Goal: Task Accomplishment & Management: Manage account settings

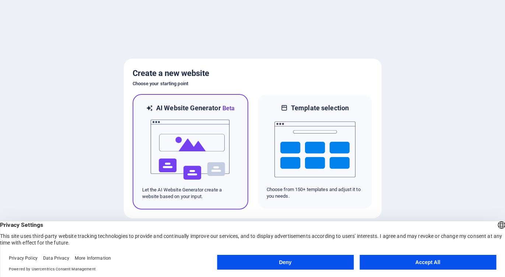
click at [185, 149] on img at bounding box center [190, 150] width 81 height 74
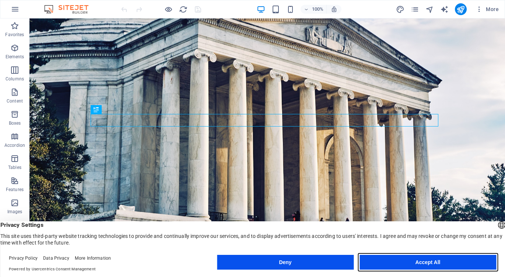
click at [405, 261] on button "Accept All" at bounding box center [427, 261] width 137 height 15
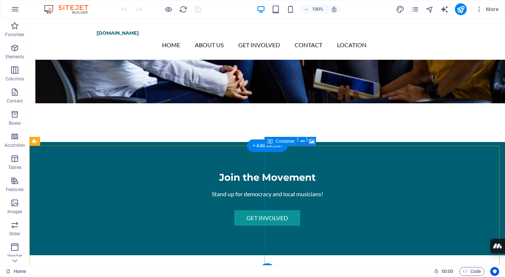
scroll to position [581, 0]
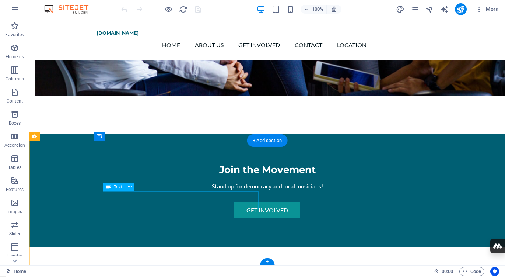
drag, startPoint x: 143, startPoint y: 204, endPoint x: 102, endPoint y: 197, distance: 41.2
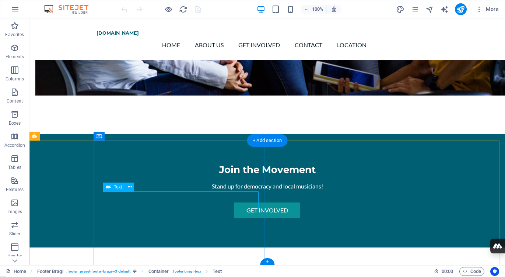
drag, startPoint x: 104, startPoint y: 196, endPoint x: 163, endPoint y: 203, distance: 59.2
drag, startPoint x: 136, startPoint y: 204, endPoint x: 113, endPoint y: 200, distance: 22.5
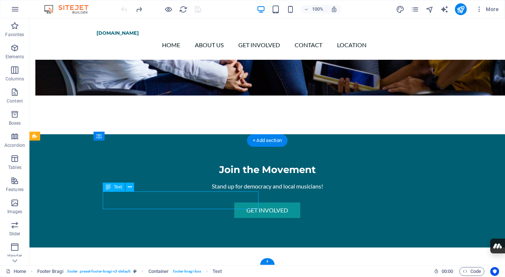
click at [130, 188] on icon at bounding box center [130, 187] width 4 height 8
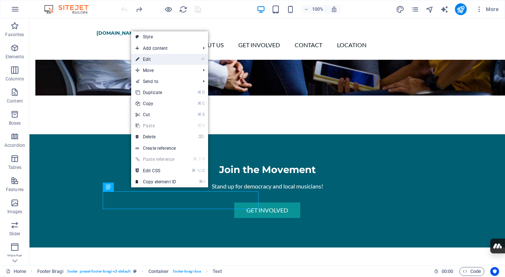
click at [150, 61] on link "⏎ Edit" at bounding box center [155, 59] width 49 height 11
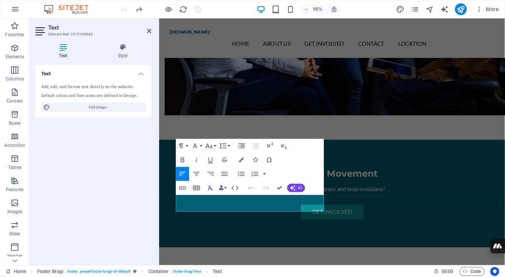
scroll to position [580, 0]
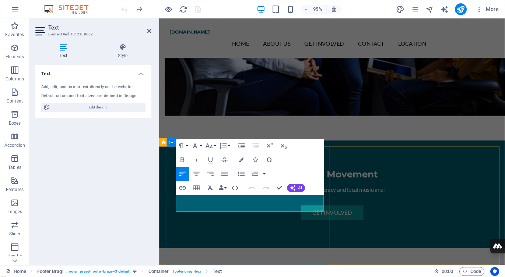
drag, startPoint x: 222, startPoint y: 216, endPoint x: 177, endPoint y: 208, distance: 45.3
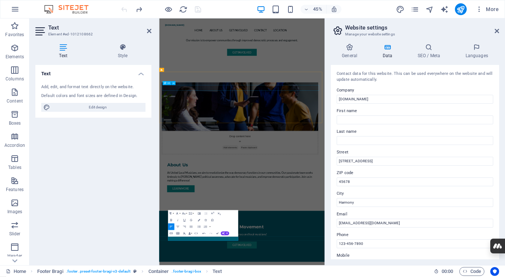
scroll to position [539, 0]
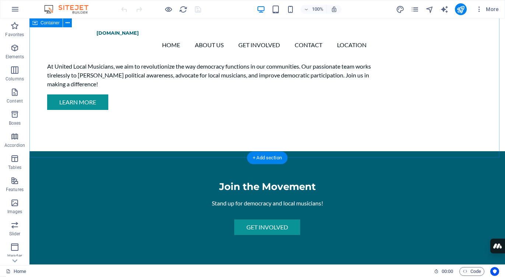
scroll to position [581, 0]
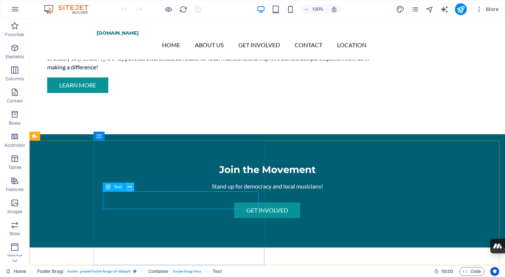
click at [131, 186] on icon at bounding box center [130, 187] width 4 height 8
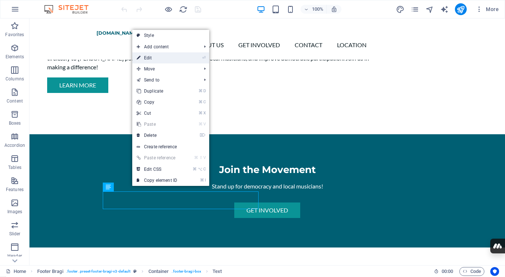
click at [167, 58] on link "⏎ Edit" at bounding box center [156, 57] width 49 height 11
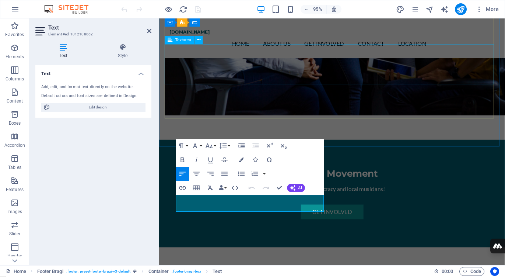
scroll to position [580, 0]
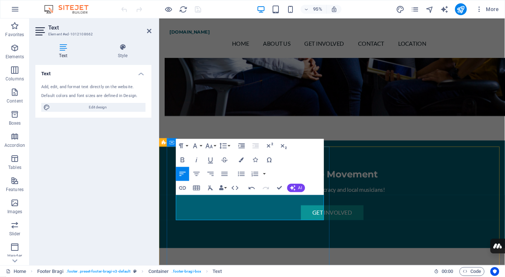
drag, startPoint x: 215, startPoint y: 227, endPoint x: 372, endPoint y: 235, distance: 156.3
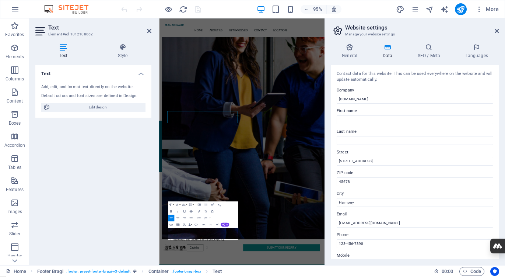
scroll to position [560, 0]
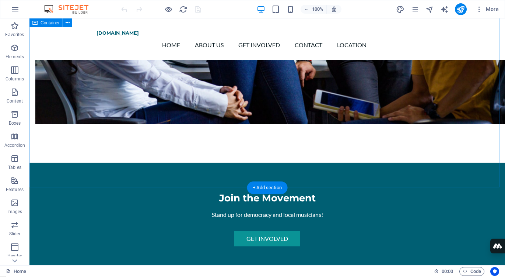
scroll to position [581, 0]
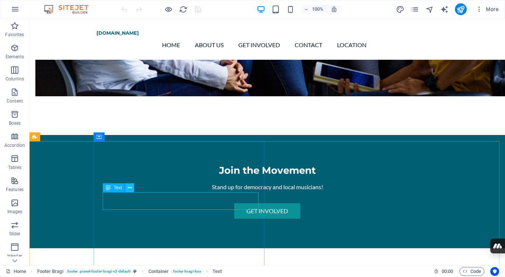
click at [130, 186] on icon at bounding box center [130, 188] width 4 height 8
click at [133, 188] on button at bounding box center [129, 187] width 9 height 9
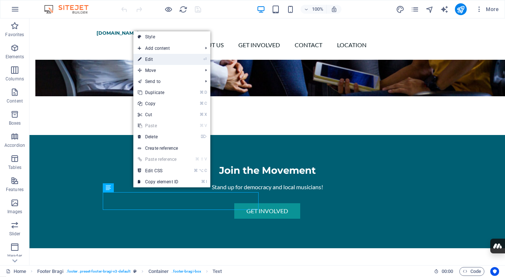
click at [151, 59] on link "⏎ Edit" at bounding box center [157, 59] width 49 height 11
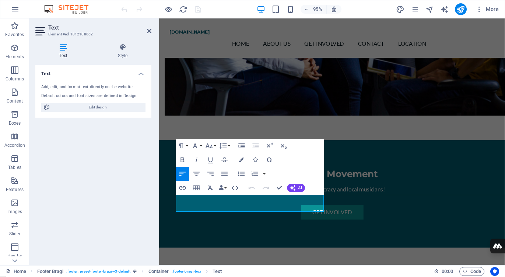
scroll to position [580, 0]
drag, startPoint x: 218, startPoint y: 217, endPoint x: 177, endPoint y: 211, distance: 41.8
drag, startPoint x: 197, startPoint y: 215, endPoint x: 173, endPoint y: 216, distance: 23.2
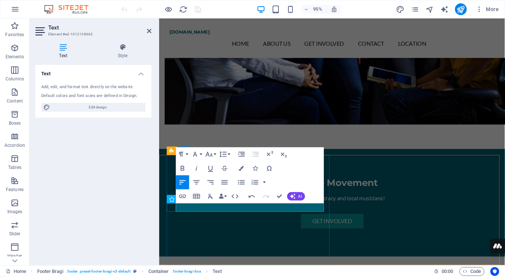
drag, startPoint x: 218, startPoint y: 217, endPoint x: 175, endPoint y: 215, distance: 43.8
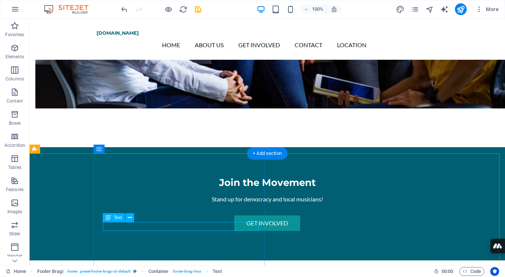
drag, startPoint x: 146, startPoint y: 225, endPoint x: 105, endPoint y: 225, distance: 41.2
click at [121, 218] on icon at bounding box center [120, 218] width 4 height 8
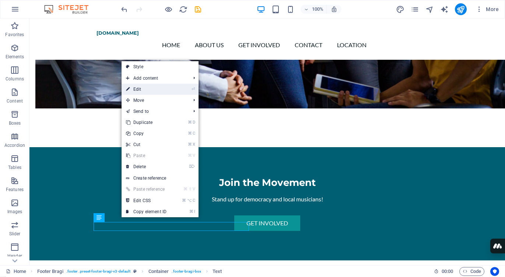
click at [148, 89] on link "⏎ Edit" at bounding box center [146, 89] width 49 height 11
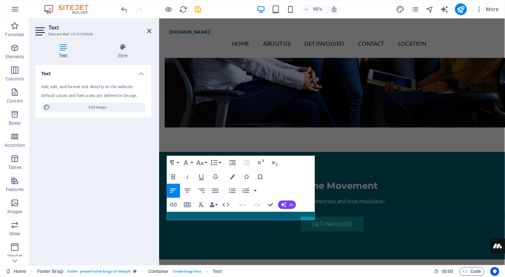
scroll to position [580, 0]
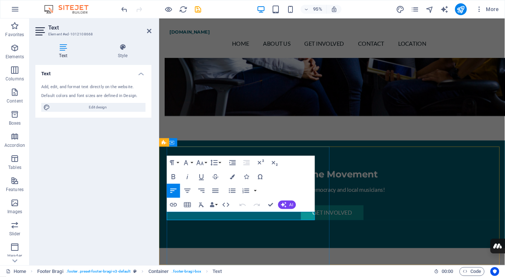
drag, startPoint x: 204, startPoint y: 226, endPoint x: 249, endPoint y: 452, distance: 230.4
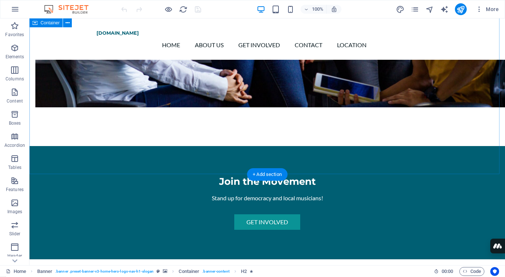
scroll to position [581, 0]
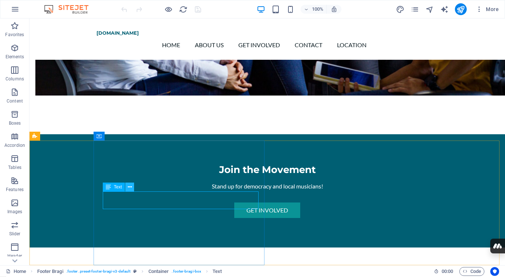
click at [129, 188] on icon at bounding box center [130, 187] width 4 height 8
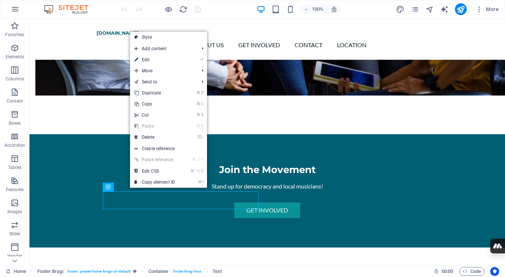
click at [155, 60] on link "⏎ Edit" at bounding box center [154, 59] width 49 height 11
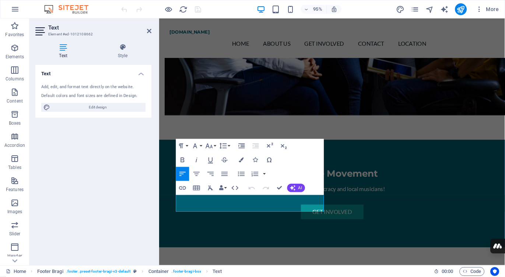
scroll to position [580, 0]
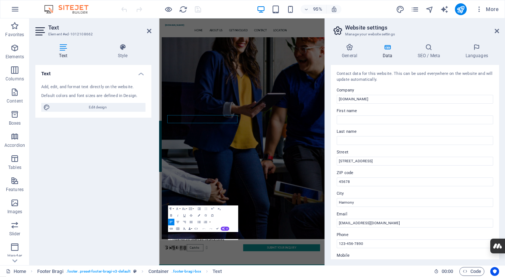
scroll to position [551, 0]
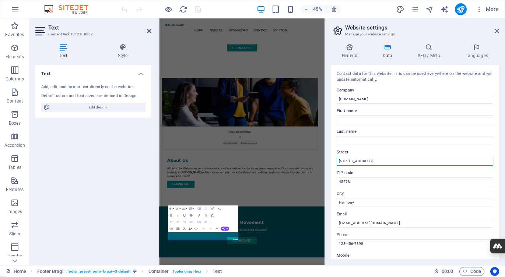
drag, startPoint x: 372, startPoint y: 162, endPoint x: 330, endPoint y: 162, distance: 42.3
click at [330, 162] on div "General Data SEO / Meta Languages Website name unitedlocalmusiciansmelts-ice.or…" at bounding box center [415, 151] width 180 height 227
type input "[STREET_ADDRESS]"
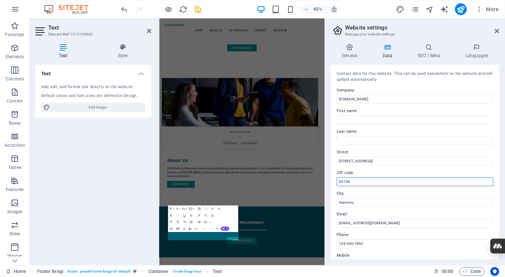
type input "95136"
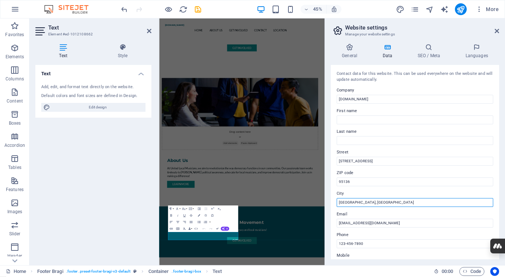
type input "[GEOGRAPHIC_DATA], [GEOGRAPHIC_DATA]"
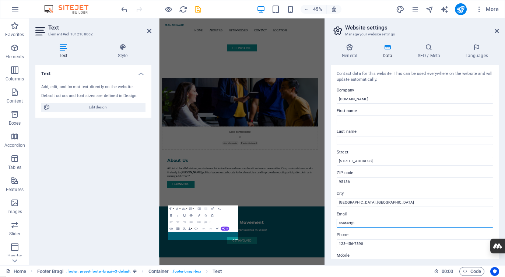
paste input "[DOMAIN_NAME]"
type input "[EMAIL_ADDRESS][DOMAIN_NAME]"
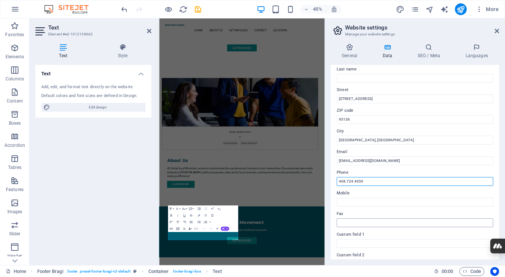
scroll to position [66, 0]
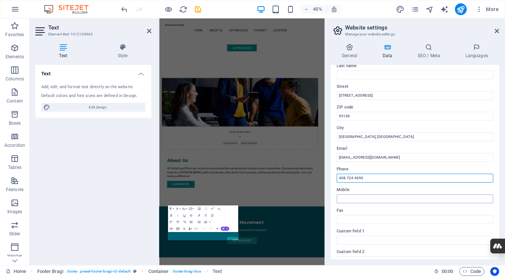
type input "408.724.4959"
click at [338, 200] on input "Mobile" at bounding box center [415, 198] width 156 height 9
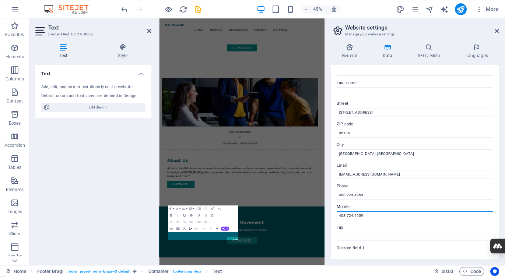
scroll to position [48, 0]
type input "408.724.4959"
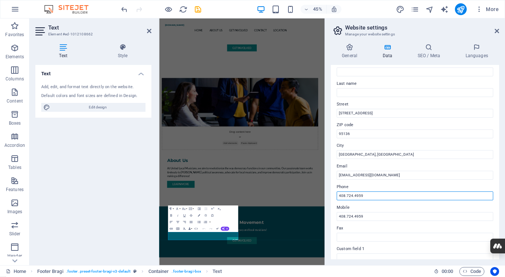
drag, startPoint x: 371, startPoint y: 196, endPoint x: 335, endPoint y: 196, distance: 36.1
click at [335, 196] on div "Contact data for this website. This can be used everywhere on the website and w…" at bounding box center [415, 162] width 168 height 194
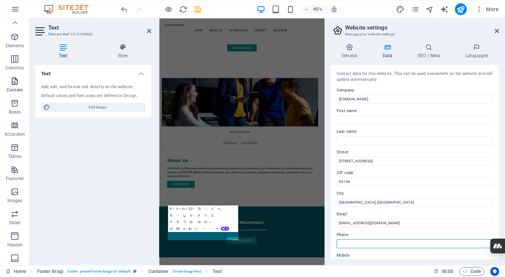
scroll to position [0, 0]
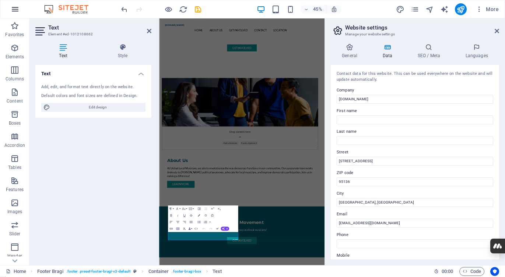
click at [15, 8] on icon "button" at bounding box center [15, 9] width 9 height 9
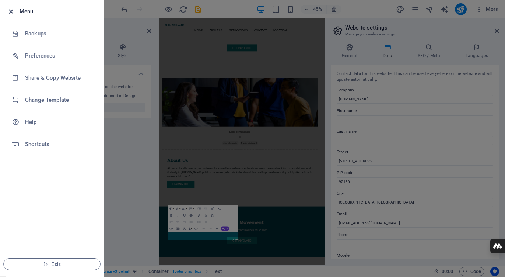
click at [11, 11] on icon "button" at bounding box center [11, 11] width 8 height 8
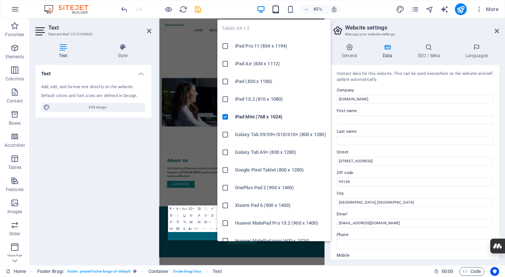
click at [274, 10] on icon "button" at bounding box center [275, 9] width 8 height 8
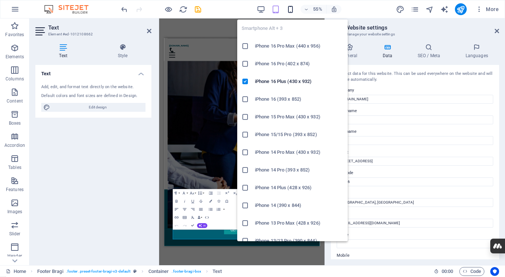
click at [289, 9] on icon "button" at bounding box center [290, 9] width 8 height 8
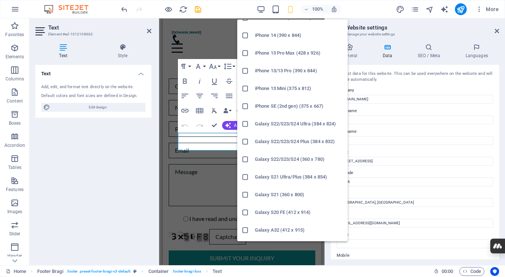
scroll to position [169, 0]
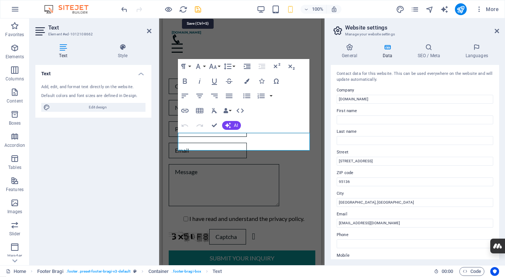
click at [196, 9] on icon "save" at bounding box center [198, 9] width 8 height 8
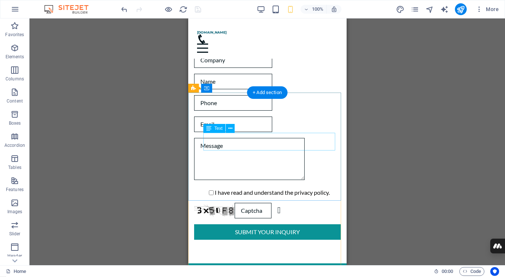
scroll to position [750, 0]
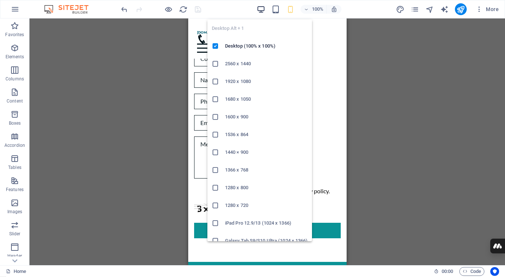
click at [261, 6] on icon "button" at bounding box center [261, 9] width 8 height 8
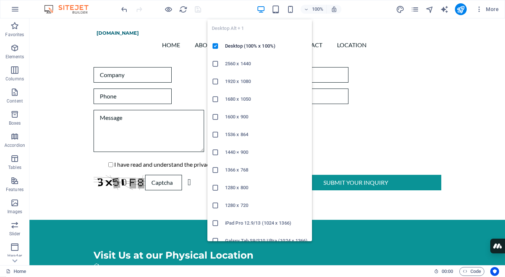
scroll to position [581, 0]
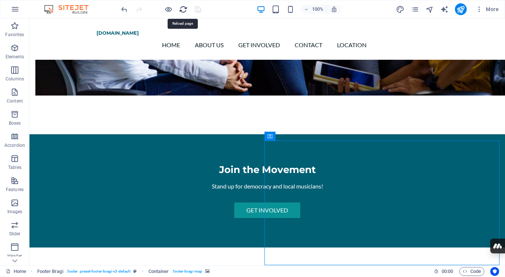
click at [184, 8] on icon "reload" at bounding box center [183, 9] width 8 height 8
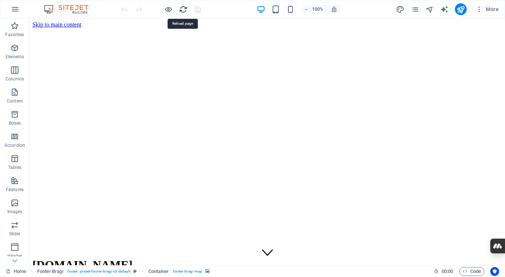
scroll to position [0, 0]
click at [173, 258] on div "[DOMAIN_NAME]" at bounding box center [266, 265] width 469 height 14
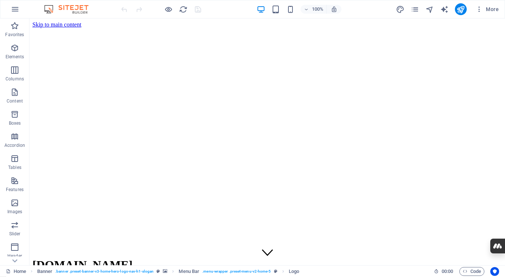
click at [173, 258] on div "[DOMAIN_NAME]" at bounding box center [266, 265] width 469 height 14
drag, startPoint x: 183, startPoint y: 39, endPoint x: 160, endPoint y: 38, distance: 23.2
drag, startPoint x: 362, startPoint y: 38, endPoint x: 217, endPoint y: 41, distance: 144.4
click at [101, 256] on nav "Home About Us Get Involved Contact Location" at bounding box center [266, 272] width 469 height 33
click at [130, 256] on nav "Home About Us Get Involved Contact Location" at bounding box center [266, 272] width 469 height 33
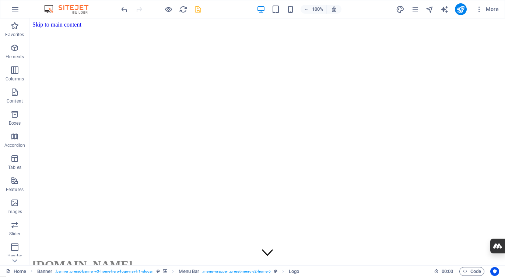
drag, startPoint x: 381, startPoint y: 41, endPoint x: 330, endPoint y: 41, distance: 50.8
click at [197, 9] on icon "save" at bounding box center [198, 9] width 8 height 8
checkbox input "false"
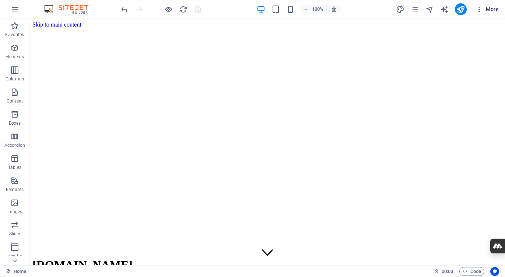
click at [492, 8] on span "More" at bounding box center [486, 9] width 23 height 7
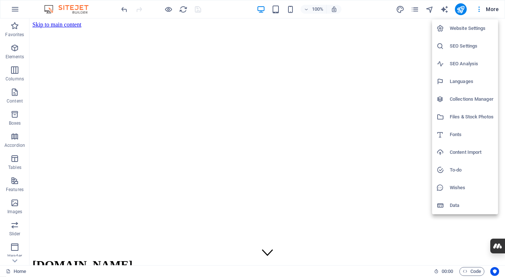
click at [468, 30] on h6 "Website Settings" at bounding box center [472, 28] width 44 height 9
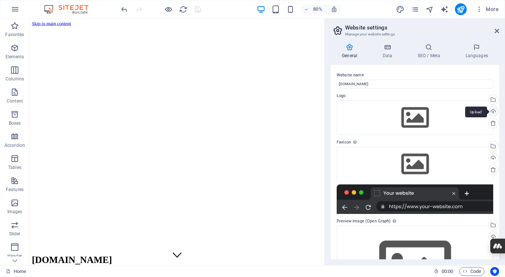
click at [490, 111] on div "Upload" at bounding box center [492, 111] width 11 height 11
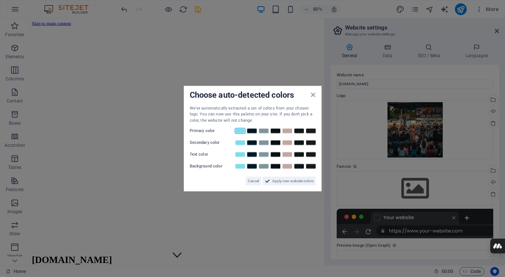
click at [242, 132] on link at bounding box center [240, 131] width 11 height 6
click at [293, 180] on span "Apply new website colors" at bounding box center [292, 180] width 41 height 9
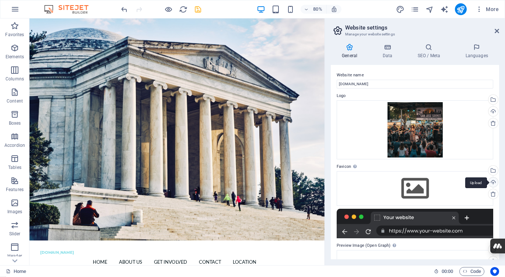
click at [491, 182] on div "Upload" at bounding box center [492, 182] width 11 height 11
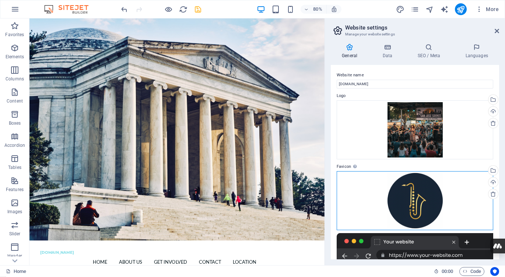
click at [415, 189] on div "Drag files here, click to choose files or select files from Files or our free s…" at bounding box center [415, 200] width 156 height 59
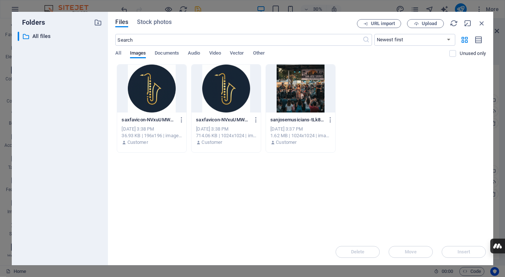
click at [150, 94] on div at bounding box center [151, 88] width 69 height 48
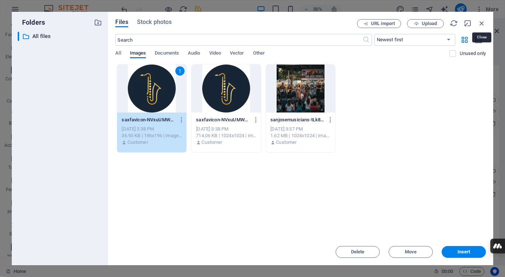
click at [481, 23] on icon "button" at bounding box center [482, 23] width 8 height 8
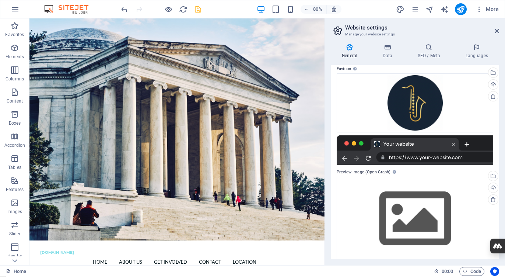
scroll to position [105, 0]
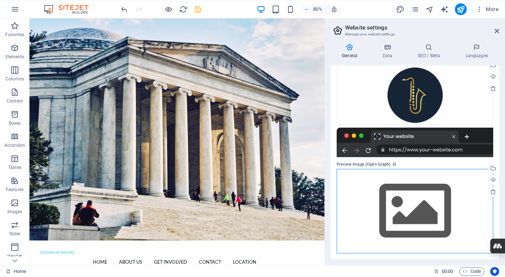
click at [422, 215] on div "Drag files here, click to choose files or select files from Files or our free s…" at bounding box center [415, 211] width 156 height 84
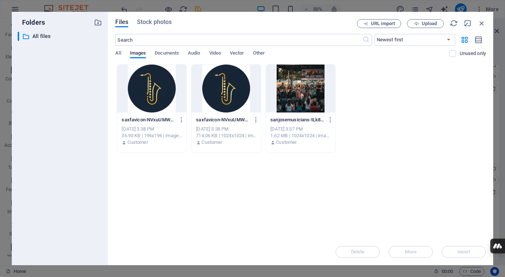
click at [166, 95] on div at bounding box center [151, 88] width 69 height 48
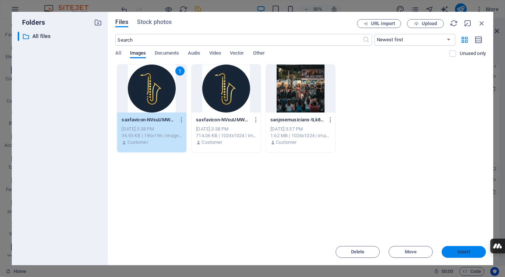
click at [468, 250] on span "Insert" at bounding box center [463, 251] width 13 height 4
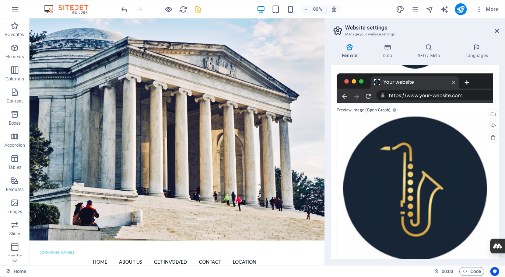
scroll to position [168, 0]
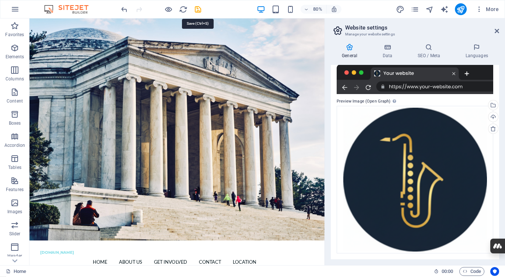
click at [197, 9] on icon "save" at bounding box center [198, 9] width 8 height 8
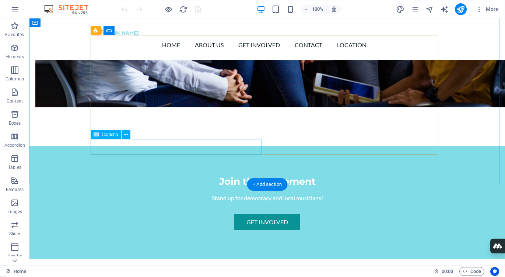
scroll to position [581, 0]
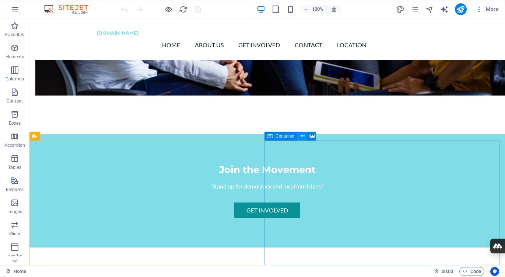
click at [300, 135] on icon at bounding box center [302, 136] width 4 height 8
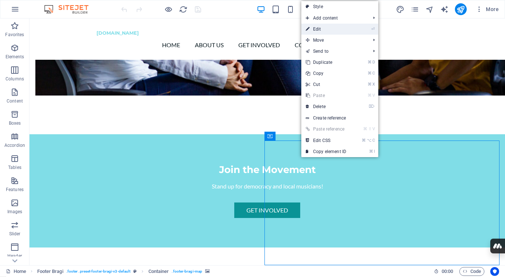
click at [318, 27] on link "⏎ Edit" at bounding box center [325, 29] width 49 height 11
select select "px"
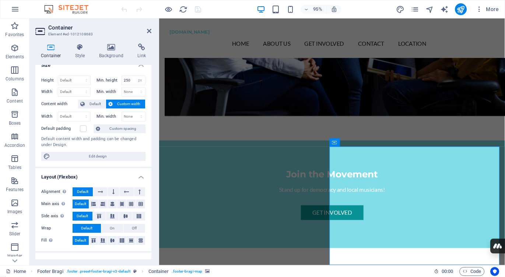
scroll to position [0, 0]
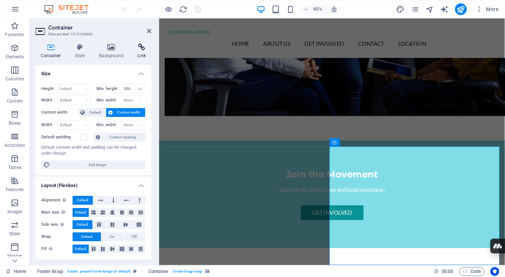
click at [140, 47] on icon at bounding box center [142, 46] width 20 height 7
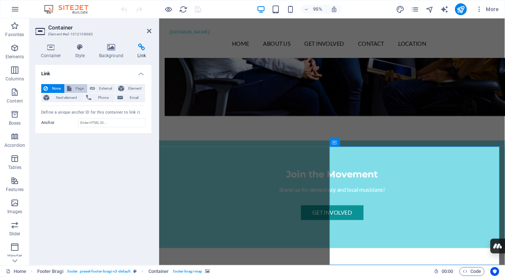
click at [74, 88] on span "Page" at bounding box center [79, 88] width 11 height 9
select select
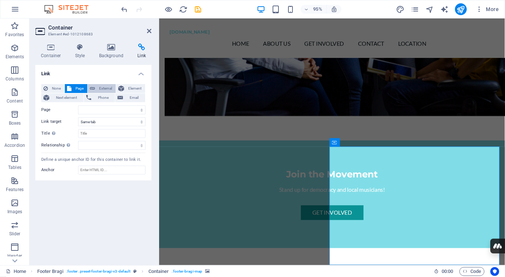
click at [98, 88] on span "External" at bounding box center [105, 88] width 16 height 9
select select "blank"
click at [46, 88] on icon at bounding box center [45, 88] width 4 height 9
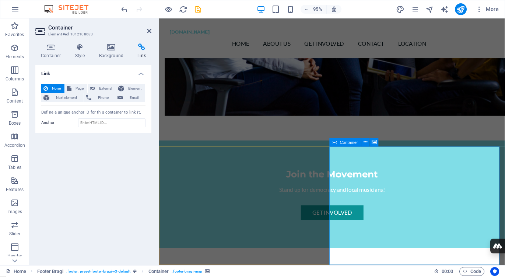
click at [365, 140] on icon at bounding box center [365, 141] width 4 height 7
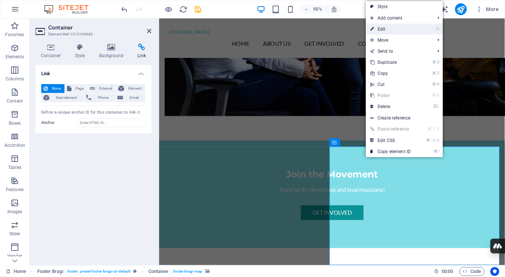
click at [380, 31] on link "⏎ Edit" at bounding box center [390, 29] width 49 height 11
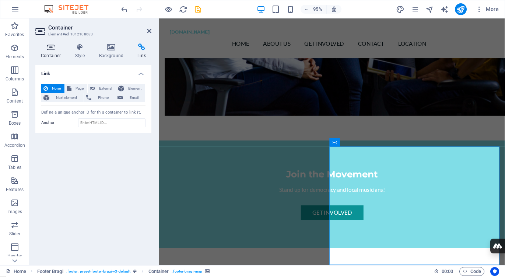
click at [50, 49] on icon at bounding box center [50, 46] width 31 height 7
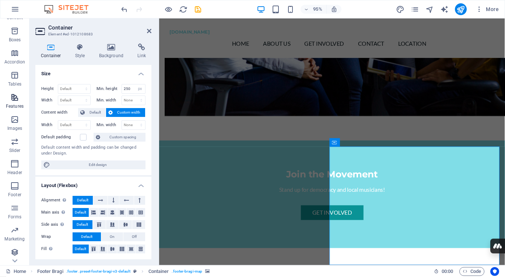
scroll to position [85, 0]
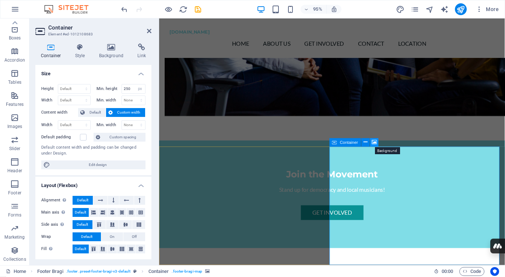
click at [373, 143] on icon at bounding box center [374, 141] width 5 height 7
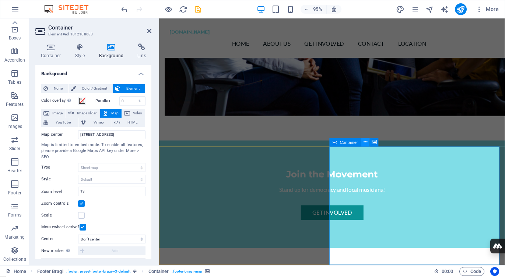
click at [366, 142] on icon at bounding box center [365, 141] width 4 height 7
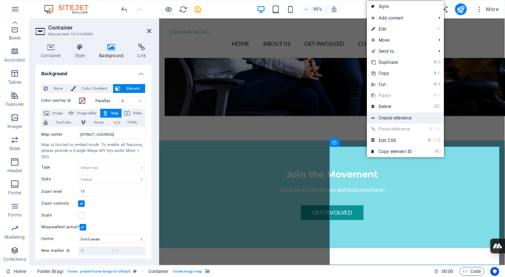
click at [409, 118] on link "Create reference" at bounding box center [405, 117] width 77 height 11
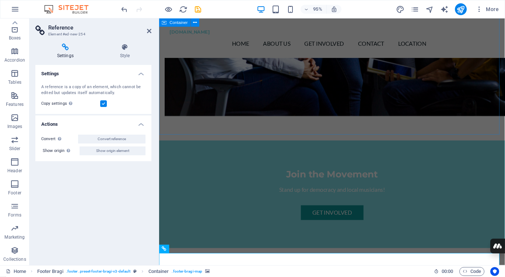
scroll to position [592, 0]
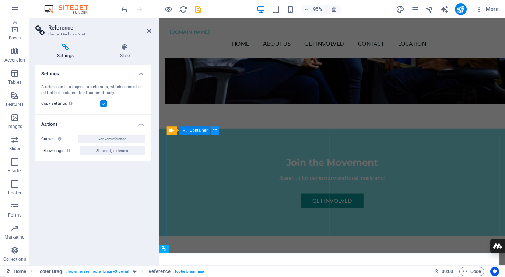
click at [214, 131] on icon at bounding box center [215, 130] width 4 height 7
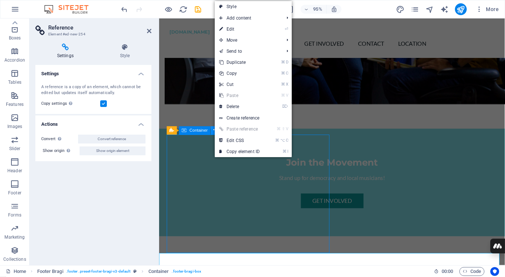
scroll to position [581, 0]
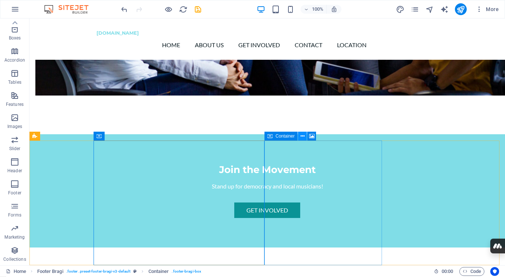
click at [302, 135] on icon at bounding box center [302, 136] width 4 height 8
click at [421, 135] on icon at bounding box center [421, 136] width 4 height 8
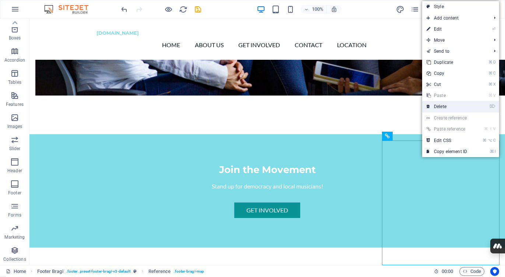
click at [444, 106] on link "⌦ Delete" at bounding box center [446, 106] width 49 height 11
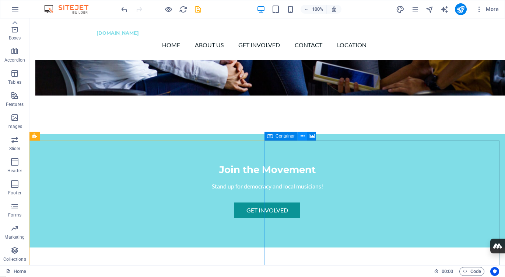
click at [301, 133] on icon at bounding box center [302, 136] width 4 height 8
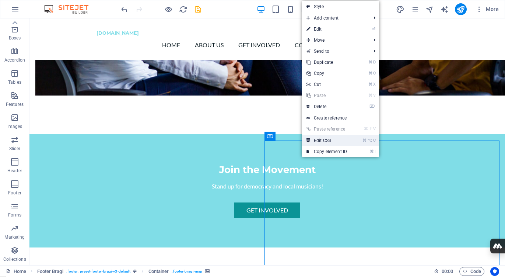
click at [321, 138] on link "⌘ ⌥ C Edit CSS" at bounding box center [326, 140] width 49 height 11
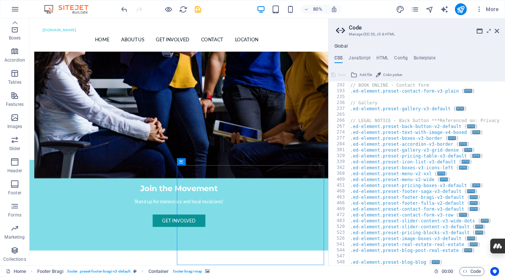
scroll to position [135, 0]
click at [398, 57] on h4 "Config" at bounding box center [401, 59] width 14 height 8
type textarea "$color-background: #ffffff;"
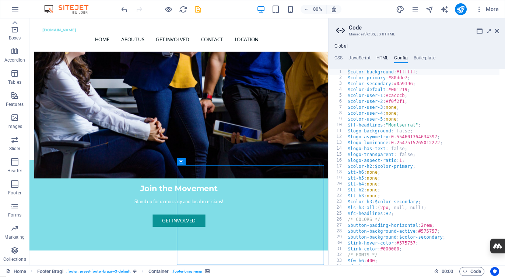
click at [376, 57] on h4 "HTML" at bounding box center [382, 59] width 12 height 8
type textarea "<a href="#main-content" class="wv-link-content button">Skip to main content</a>"
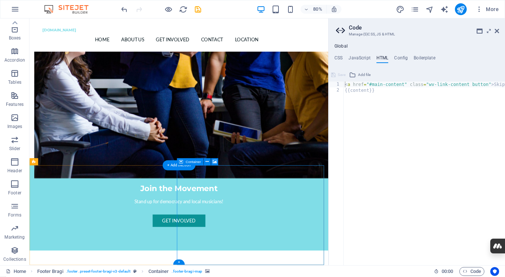
click at [207, 161] on icon at bounding box center [206, 161] width 3 height 6
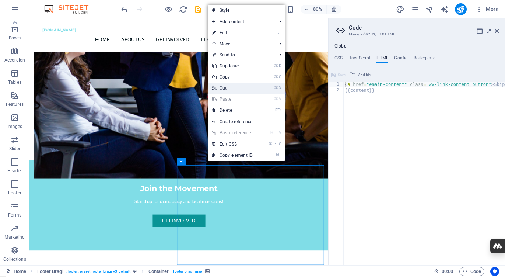
drag, startPoint x: 221, startPoint y: 87, endPoint x: 239, endPoint y: 86, distance: 18.8
click at [221, 87] on link "⌘ X Cut" at bounding box center [232, 87] width 49 height 11
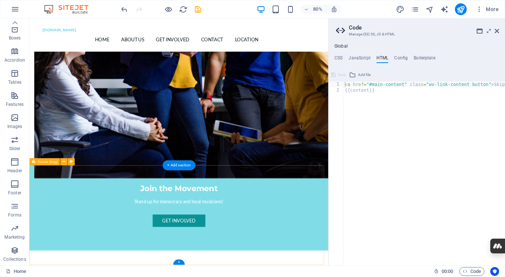
drag, startPoint x: 102, startPoint y: 265, endPoint x: 41, endPoint y: 257, distance: 60.9
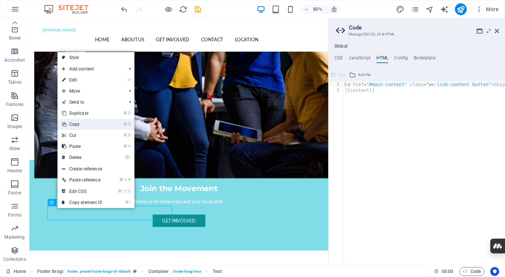
click at [78, 124] on link "⌘ C Copy" at bounding box center [81, 124] width 49 height 11
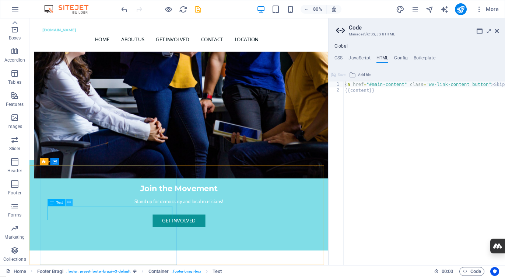
click at [69, 202] on icon at bounding box center [68, 202] width 3 height 6
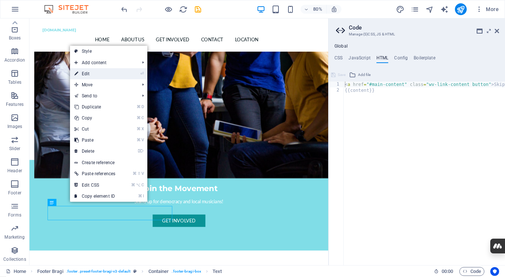
click at [88, 74] on link "⏎ Edit" at bounding box center [95, 73] width 50 height 11
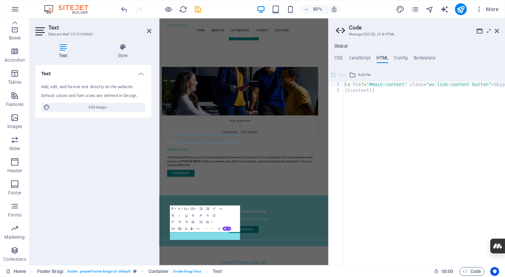
scroll to position [551, 0]
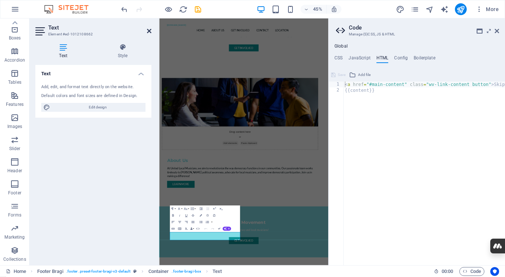
click at [148, 32] on icon at bounding box center [149, 31] width 4 height 6
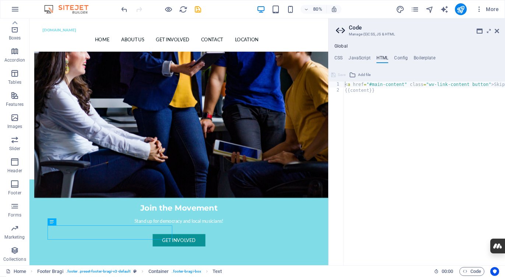
click at [499, 32] on aside "Code Manage (S)CSS, JS & HTML Global CSS JavaScript HTML Config Boilerplate /* …" at bounding box center [416, 141] width 177 height 246
click at [497, 32] on icon at bounding box center [497, 31] width 4 height 6
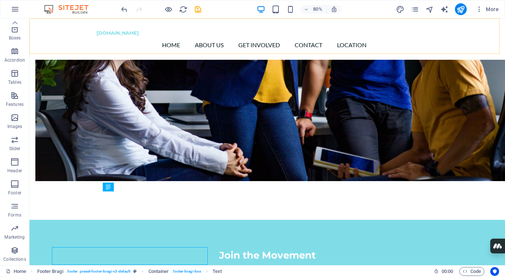
scroll to position [581, 0]
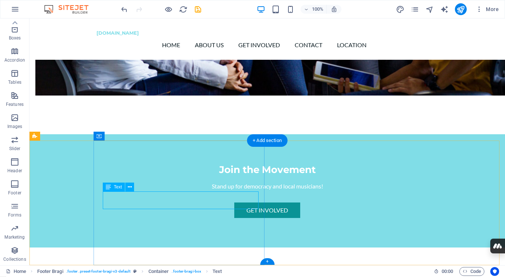
drag, startPoint x: 154, startPoint y: 204, endPoint x: 116, endPoint y: 199, distance: 38.6
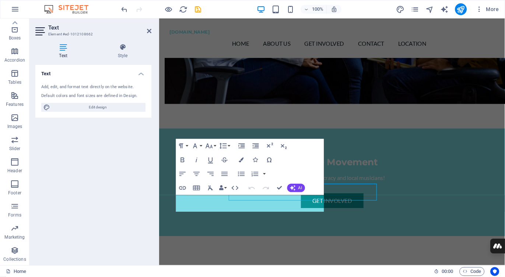
scroll to position [580, 0]
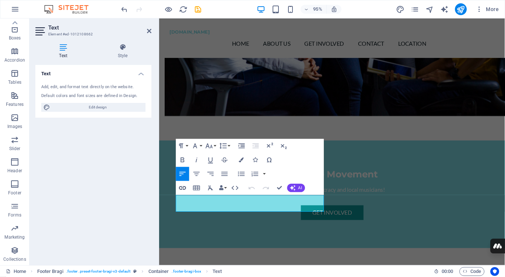
click at [184, 189] on icon "button" at bounding box center [182, 187] width 8 height 8
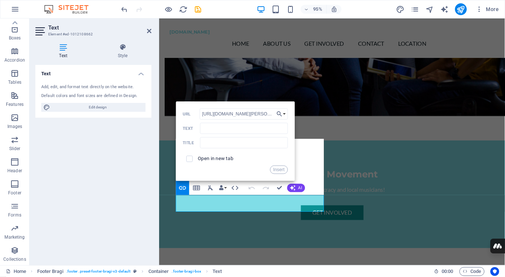
scroll to position [0, 603]
type input "[URL][DOMAIN_NAME][PERSON_NAME]"
click at [189, 160] on input "checkbox" at bounding box center [188, 157] width 6 height 6
checkbox input "true"
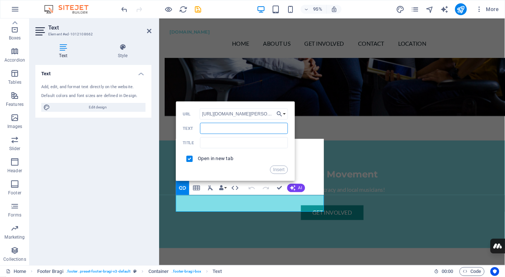
click at [209, 130] on input "Text" at bounding box center [244, 128] width 88 height 11
type input "Google Map"
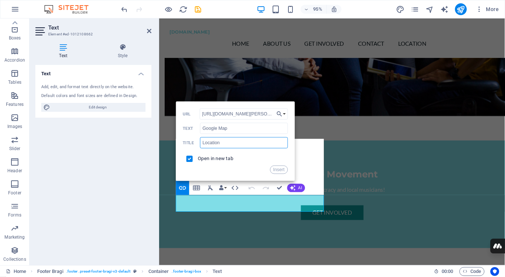
click at [239, 145] on input "Location" at bounding box center [244, 142] width 88 height 11
type input "Location"
click at [190, 158] on input "checkbox" at bounding box center [188, 157] width 6 height 6
checkbox input "true"
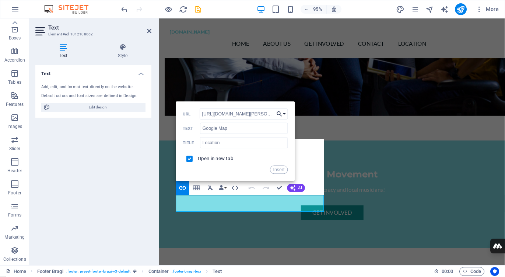
click at [284, 113] on button "Choose Link" at bounding box center [280, 113] width 13 height 11
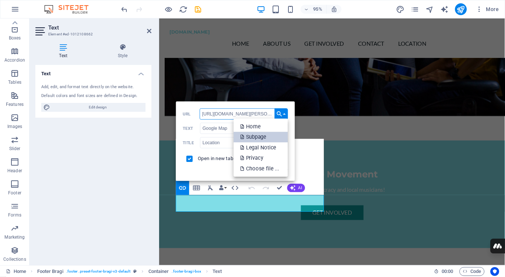
click at [259, 134] on p "Subpage" at bounding box center [253, 136] width 27 height 11
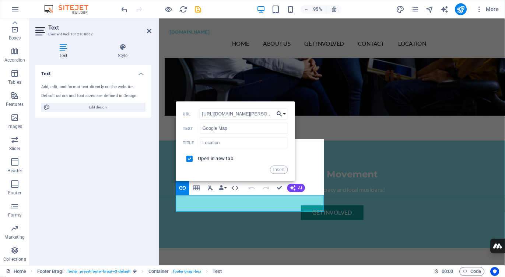
click at [284, 114] on button "Choose Link" at bounding box center [280, 113] width 13 height 11
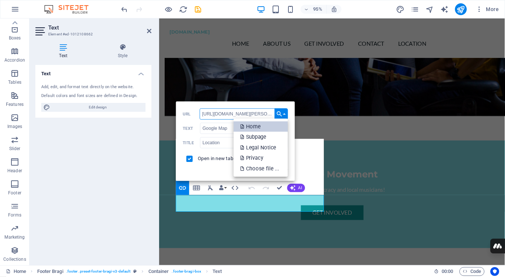
click at [260, 128] on p "Home" at bounding box center [250, 126] width 21 height 11
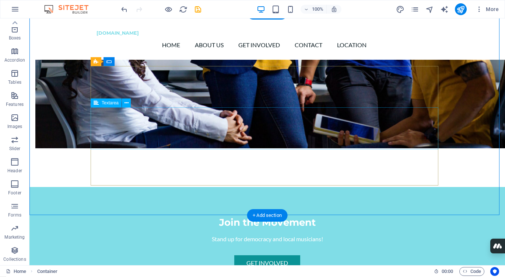
scroll to position [581, 0]
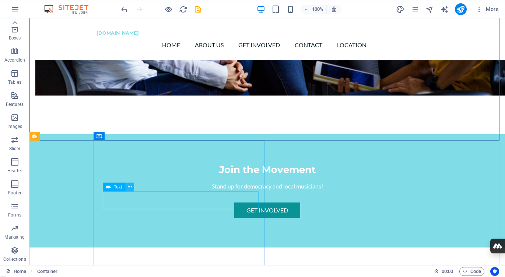
click at [130, 187] on icon at bounding box center [130, 187] width 4 height 8
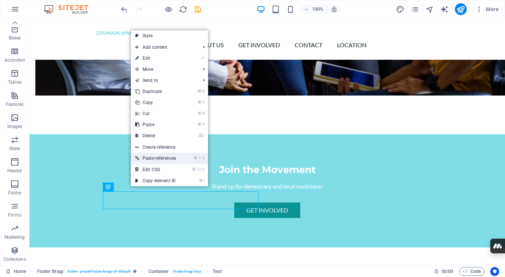
click at [153, 159] on link "⌘ ⇧ V Paste references" at bounding box center [156, 157] width 50 height 11
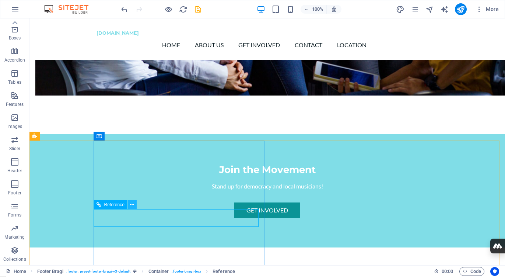
click at [134, 205] on icon at bounding box center [132, 205] width 4 height 8
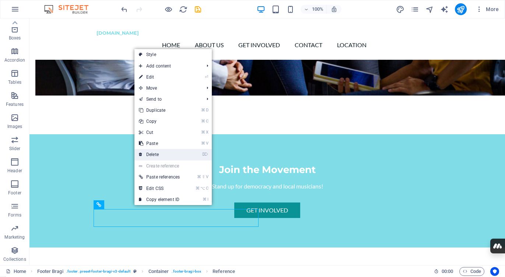
click at [147, 155] on link "⌦ Delete" at bounding box center [159, 154] width 50 height 11
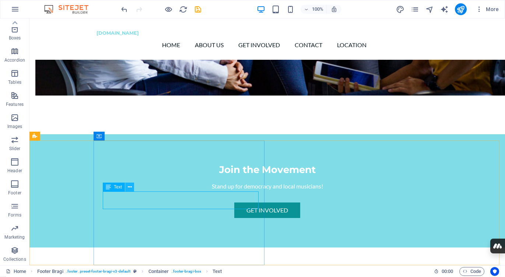
click at [130, 187] on icon at bounding box center [130, 187] width 4 height 8
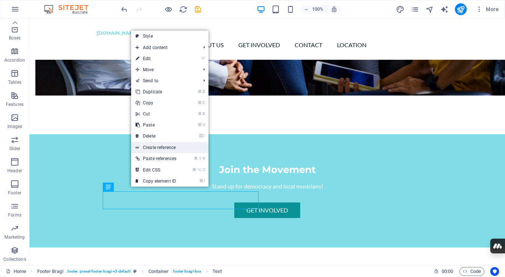
click at [149, 146] on link "Create reference" at bounding box center [169, 147] width 77 height 11
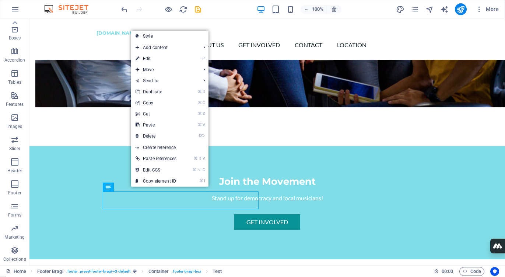
scroll to position [592, 0]
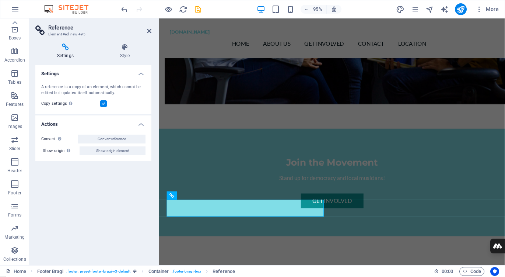
click at [64, 47] on icon at bounding box center [65, 46] width 60 height 7
click at [141, 74] on h4 "Settings" at bounding box center [93, 71] width 116 height 13
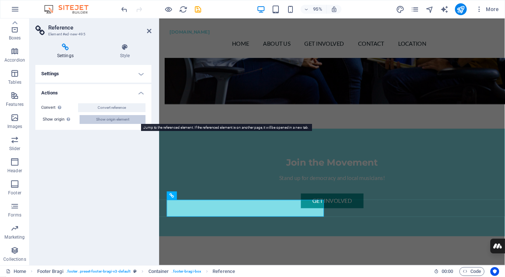
click at [112, 120] on span "Show origin element" at bounding box center [112, 119] width 33 height 9
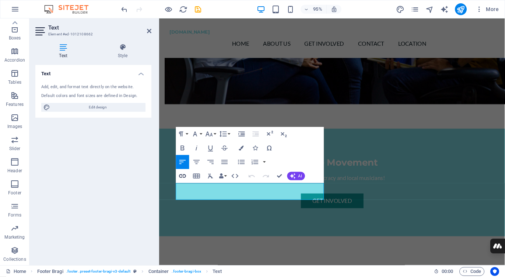
click at [184, 173] on icon "button" at bounding box center [182, 176] width 8 height 8
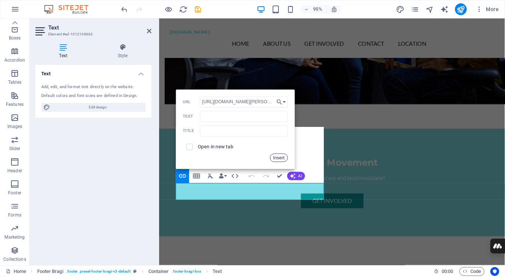
scroll to position [0, 603]
type input "[URL][DOMAIN_NAME][PERSON_NAME]"
click at [201, 119] on input "Text" at bounding box center [244, 116] width 88 height 11
type input "Google Map"
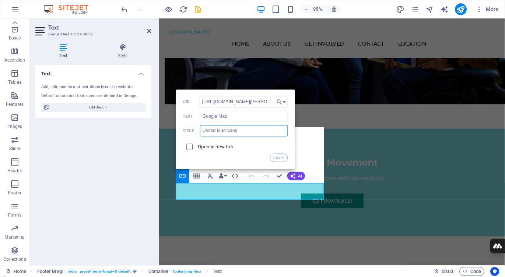
type input "United Musicians"
click at [190, 148] on input "checkbox" at bounding box center [188, 146] width 6 height 6
checkbox input "true"
click at [280, 158] on button "Insert" at bounding box center [279, 157] width 18 height 8
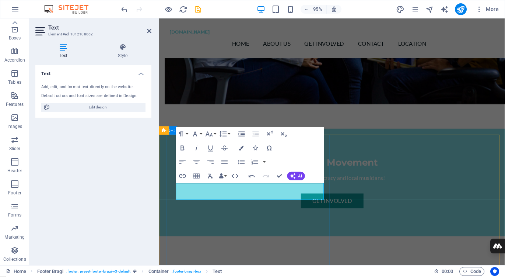
click at [190, 170] on icon "button" at bounding box center [191, 170] width 5 height 5
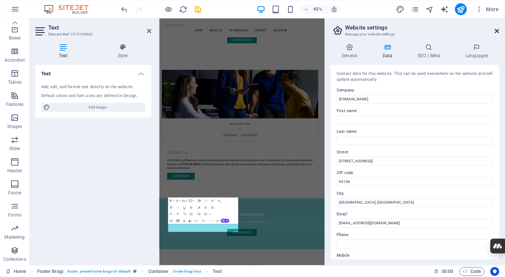
click at [495, 31] on icon at bounding box center [497, 31] width 4 height 6
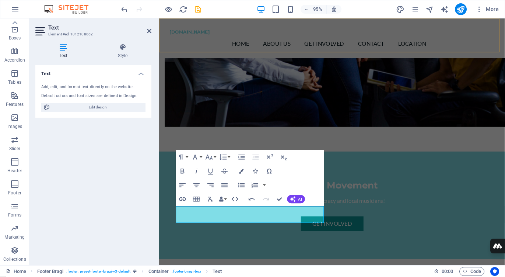
scroll to position [568, 0]
drag, startPoint x: 206, startPoint y: 221, endPoint x: 172, endPoint y: 220, distance: 34.3
drag, startPoint x: 208, startPoint y: 220, endPoint x: 176, endPoint y: 219, distance: 31.3
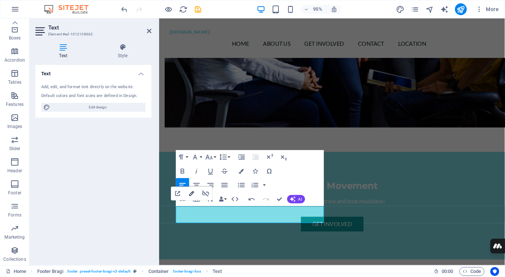
click at [193, 193] on icon "button" at bounding box center [191, 193] width 8 height 8
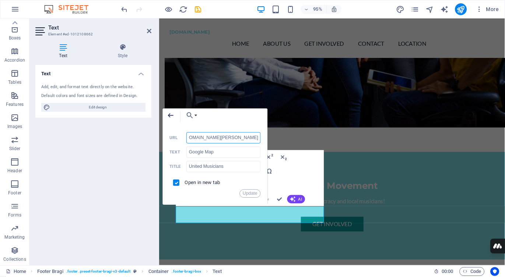
click at [168, 116] on icon "button" at bounding box center [170, 115] width 8 height 8
click at [171, 115] on icon "button" at bounding box center [171, 115] width 6 height 4
drag, startPoint x: 207, startPoint y: 222, endPoint x: 213, endPoint y: 222, distance: 6.3
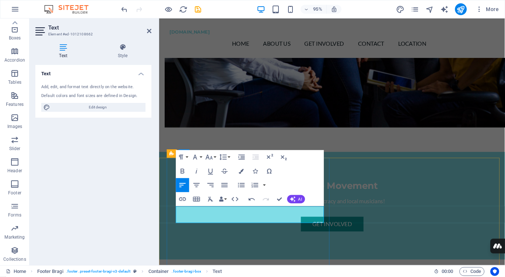
drag, startPoint x: 208, startPoint y: 220, endPoint x: 277, endPoint y: 449, distance: 239.4
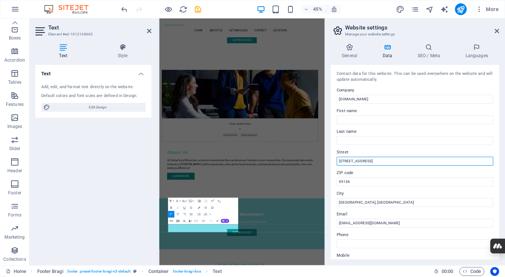
click at [338, 163] on input "[STREET_ADDRESS]" at bounding box center [415, 160] width 156 height 9
type input "[STREET_ADDRESS]"
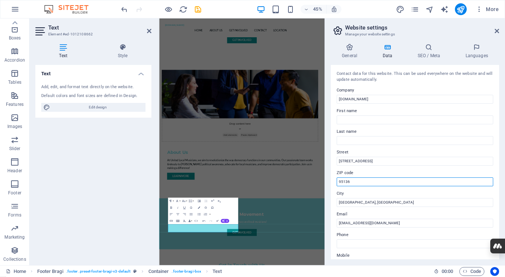
click at [338, 180] on input "95136" at bounding box center [415, 181] width 156 height 9
type input "95136"
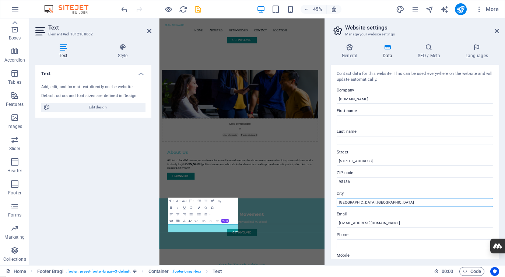
click at [338, 203] on input "[GEOGRAPHIC_DATA], [GEOGRAPHIC_DATA]" at bounding box center [415, 202] width 156 height 9
type input "[GEOGRAPHIC_DATA], [GEOGRAPHIC_DATA]"
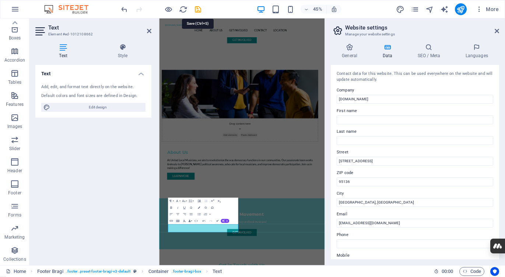
click at [196, 8] on icon "save" at bounding box center [198, 9] width 8 height 8
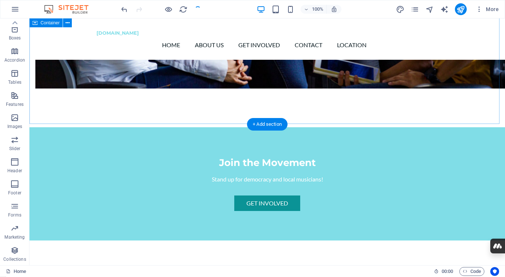
scroll to position [599, 0]
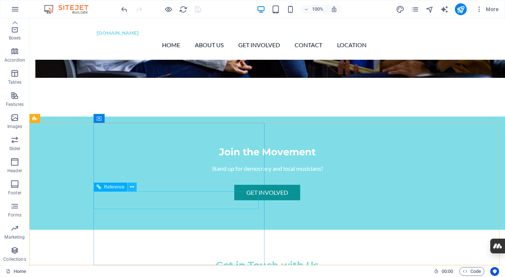
click at [133, 188] on icon at bounding box center [132, 187] width 4 height 8
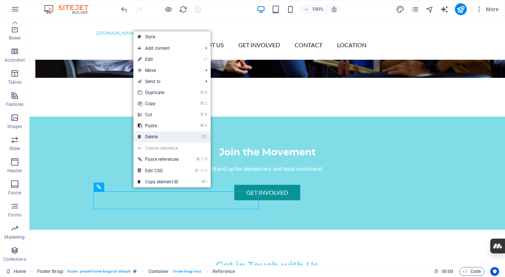
click at [154, 136] on link "⌦ Delete" at bounding box center [158, 136] width 50 height 11
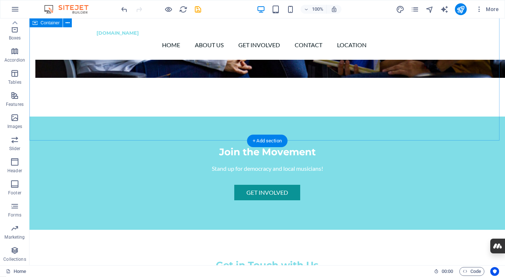
scroll to position [581, 0]
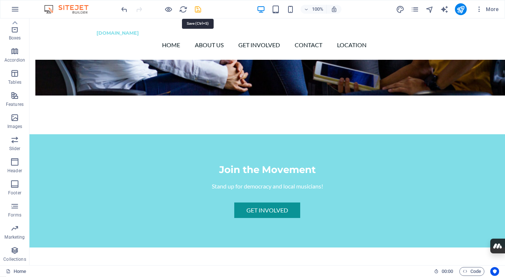
click at [194, 7] on icon "save" at bounding box center [198, 9] width 8 height 8
checkbox input "false"
click at [131, 213] on icon at bounding box center [130, 214] width 4 height 8
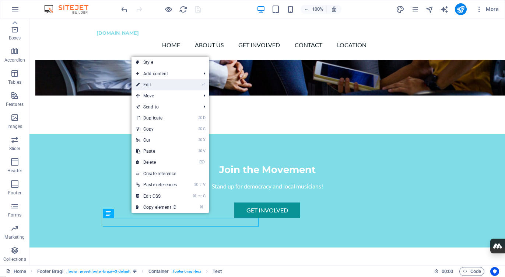
click at [161, 87] on link "⏎ Edit" at bounding box center [156, 84] width 50 height 11
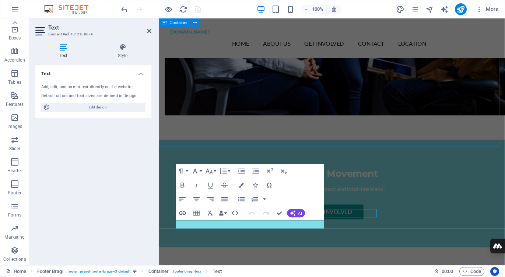
scroll to position [580, 0]
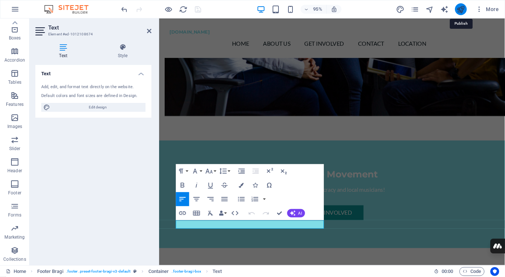
click at [461, 10] on icon "publish" at bounding box center [460, 9] width 8 height 8
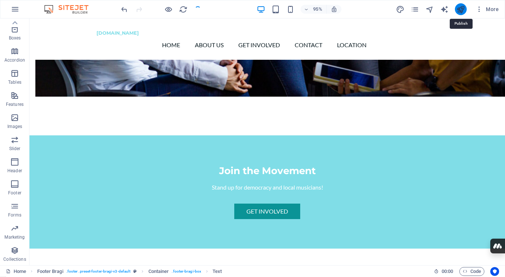
scroll to position [568, 0]
